Goal: Go to known website: Access a specific website the user already knows

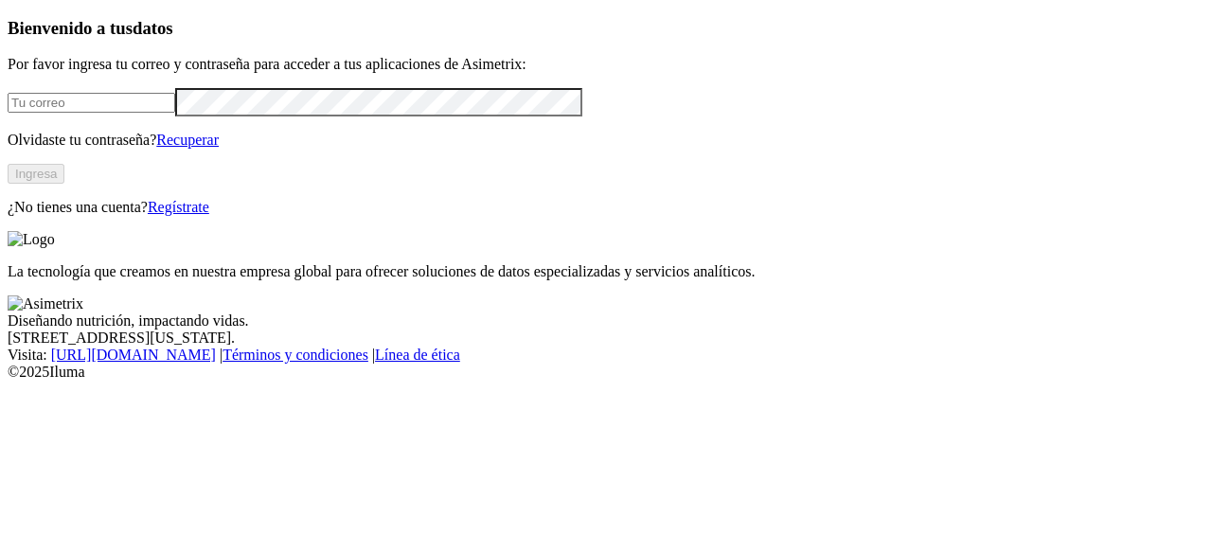
click at [175, 113] on input "email" at bounding box center [92, 103] width 168 height 20
type input "[PERSON_NAME][EMAIL_ADDRESS][PERSON_NAME][DOMAIN_NAME]"
click at [244, 115] on form "jose.noguera@asimetrix.co" at bounding box center [606, 101] width 1196 height 27
click at [64, 184] on button "Ingresa" at bounding box center [36, 174] width 57 height 20
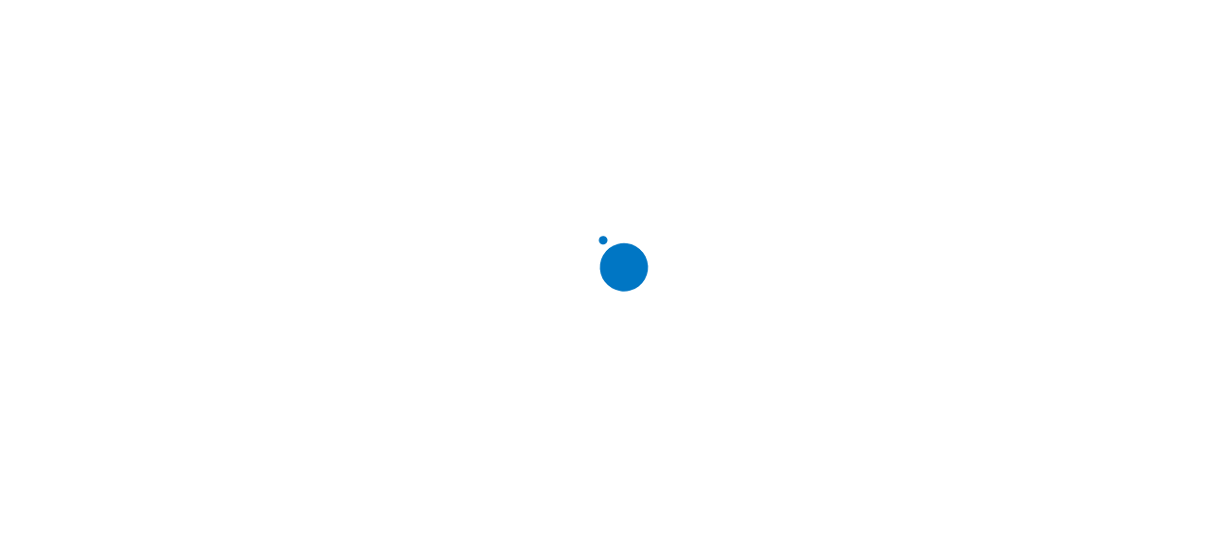
click at [859, 143] on div at bounding box center [614, 267] width 1212 height 535
